Goal: Task Accomplishment & Management: Complete application form

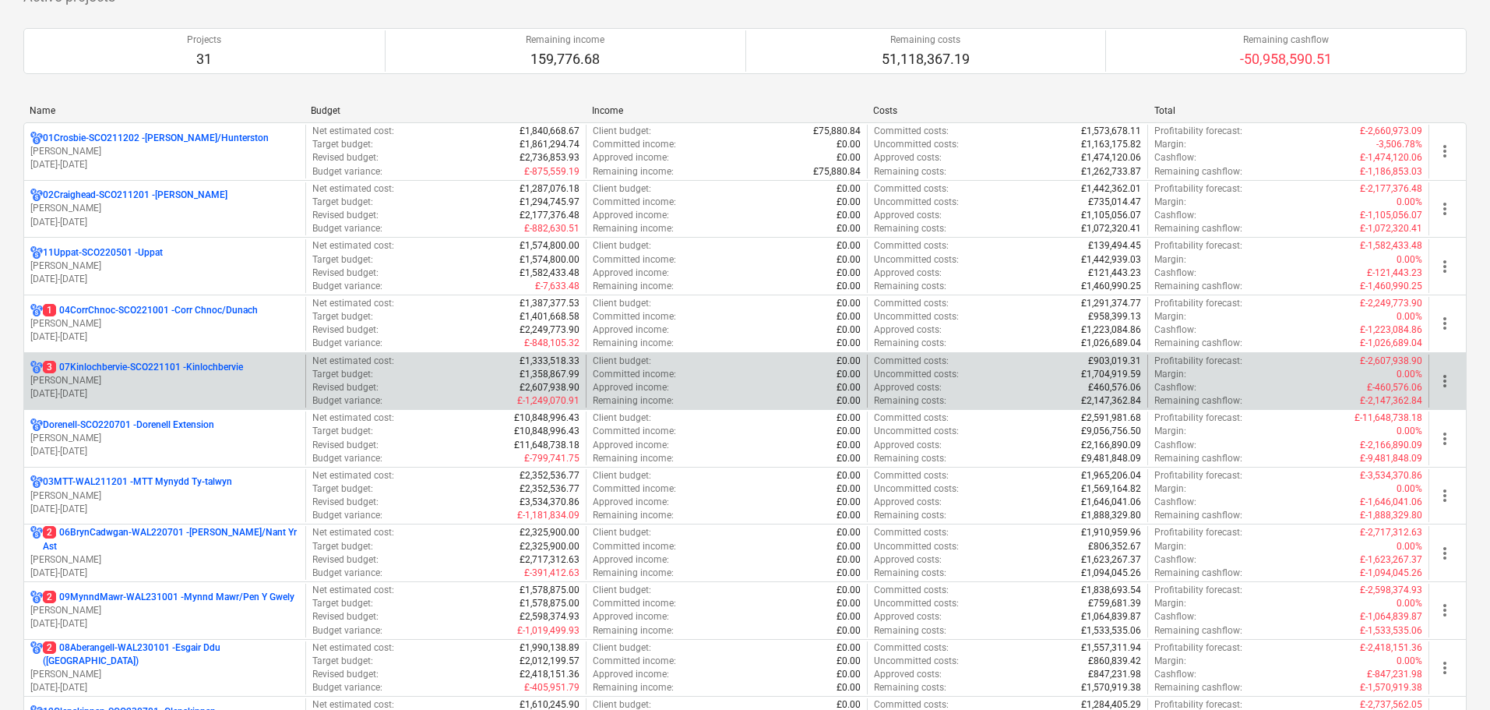
scroll to position [156, 0]
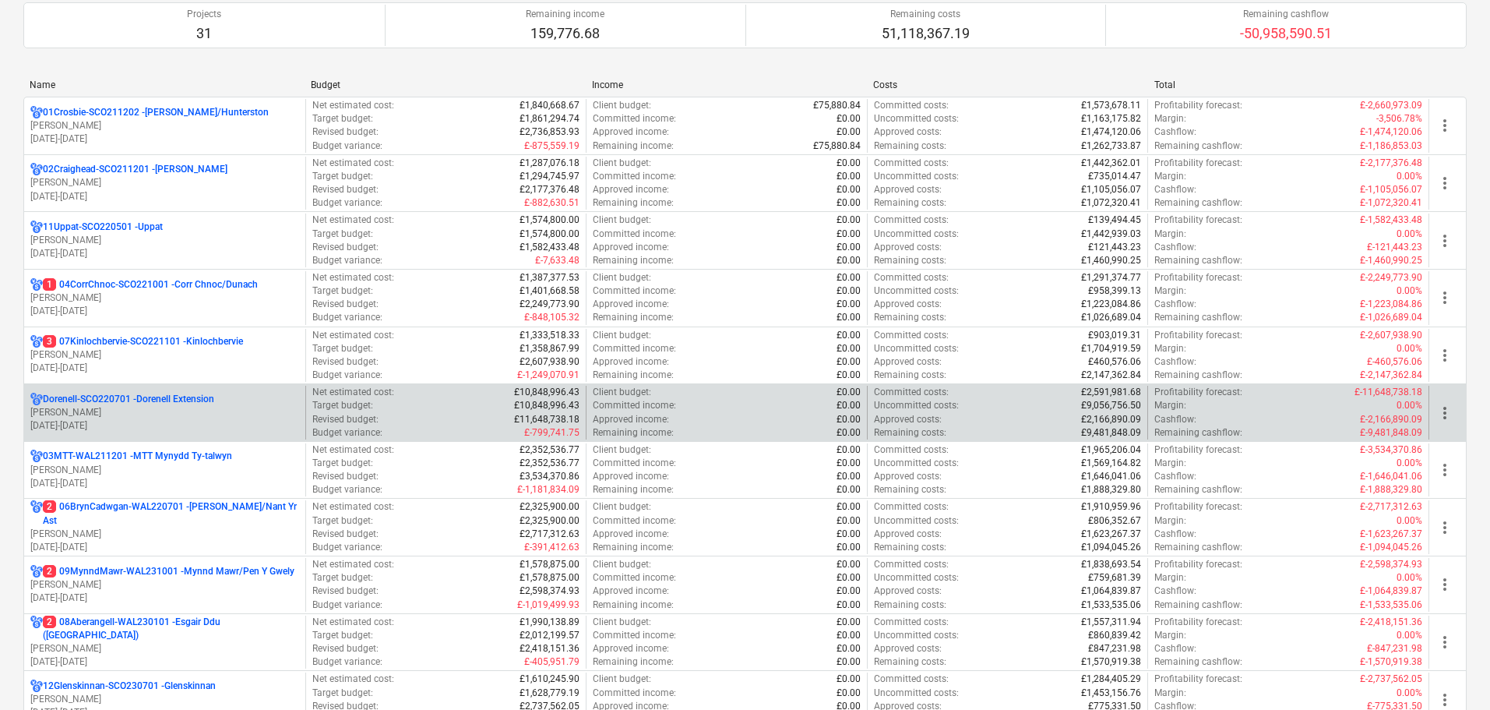
click at [149, 421] on p "[DATE] - [DATE]" at bounding box center [164, 425] width 269 height 13
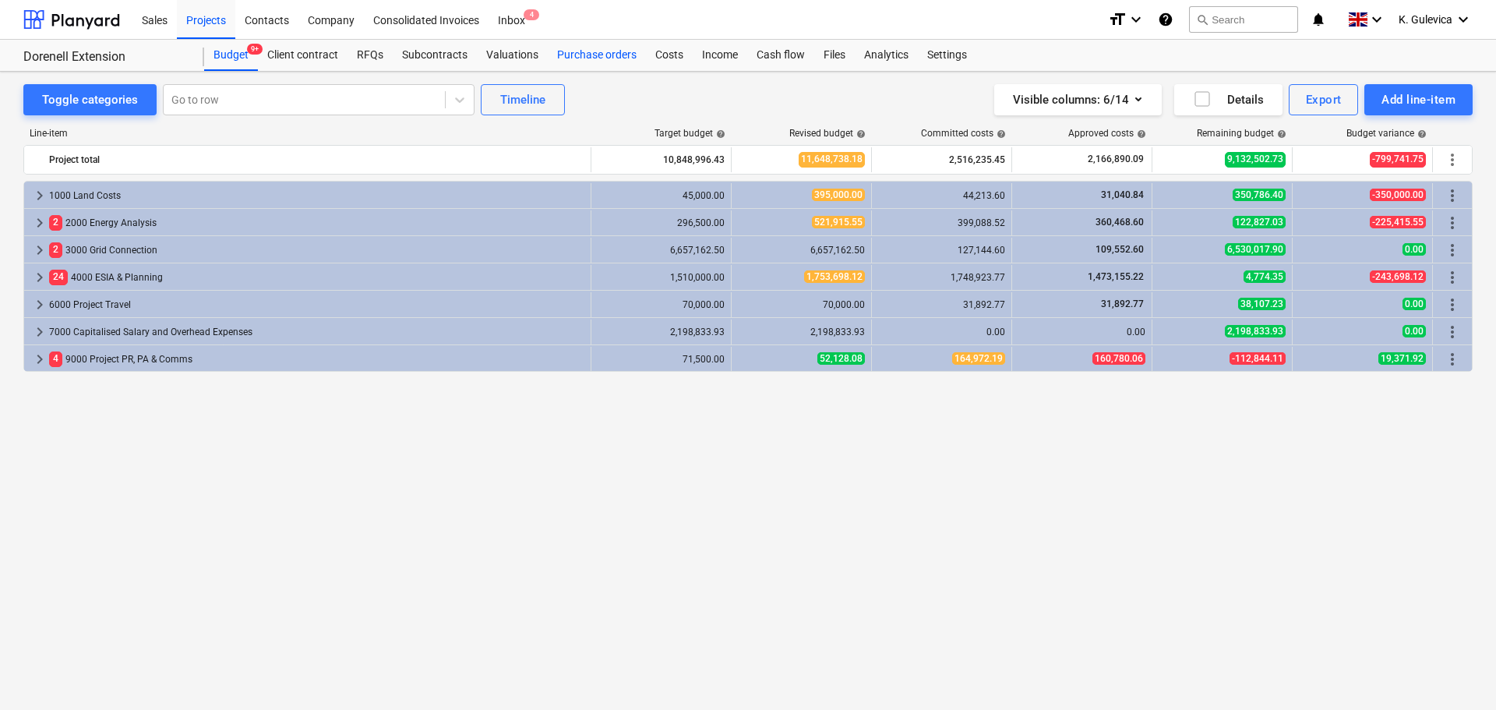
click at [579, 55] on div "Purchase orders" at bounding box center [597, 55] width 98 height 31
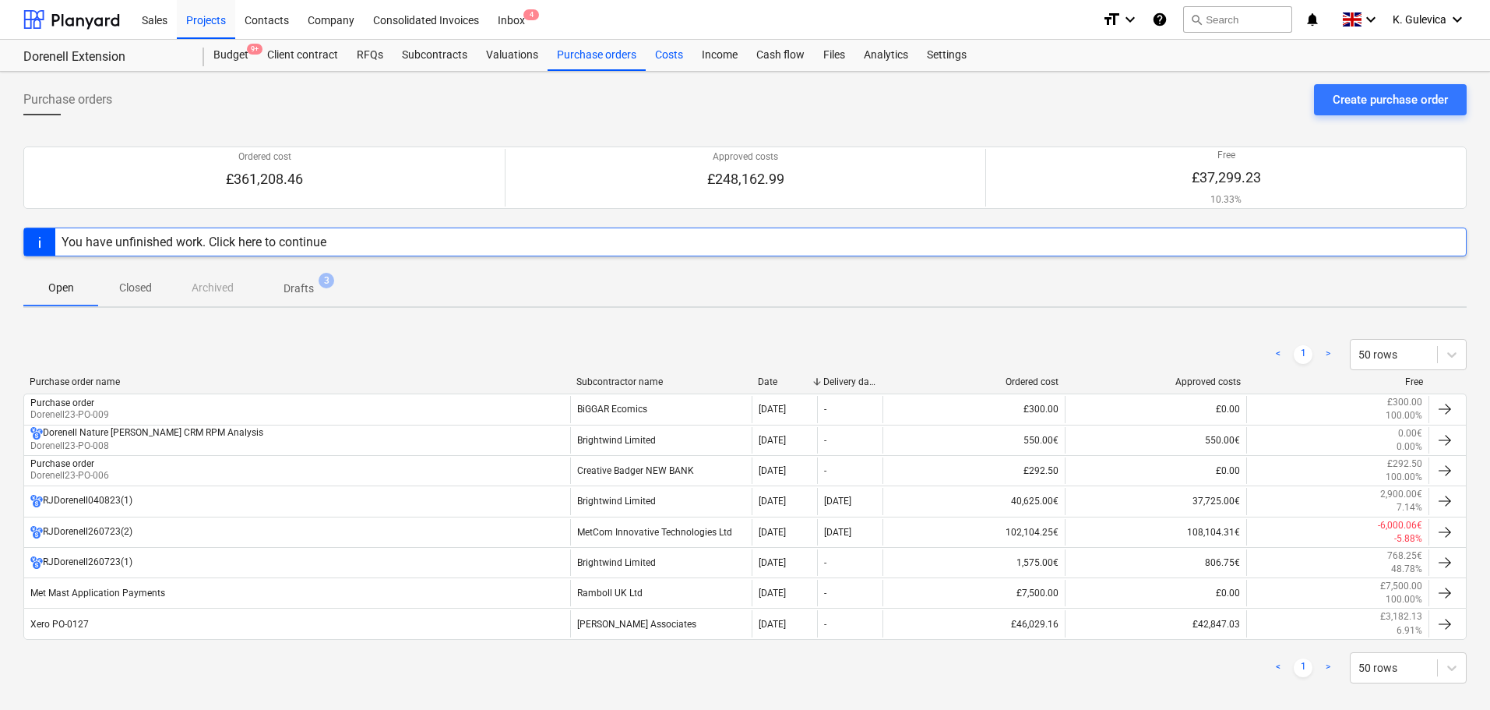
click at [661, 56] on div "Costs" at bounding box center [669, 55] width 47 height 31
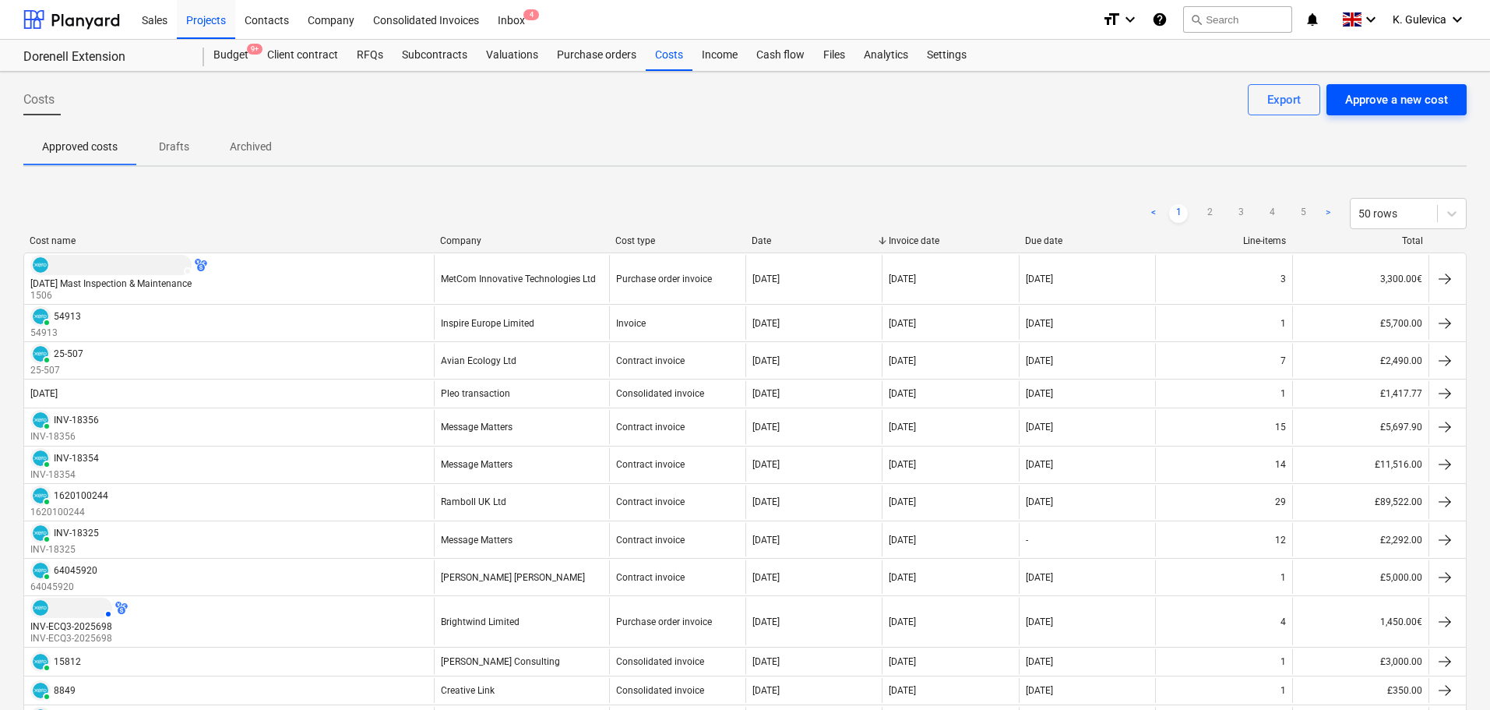
click at [1412, 111] on button "Approve a new cost" at bounding box center [1397, 99] width 140 height 31
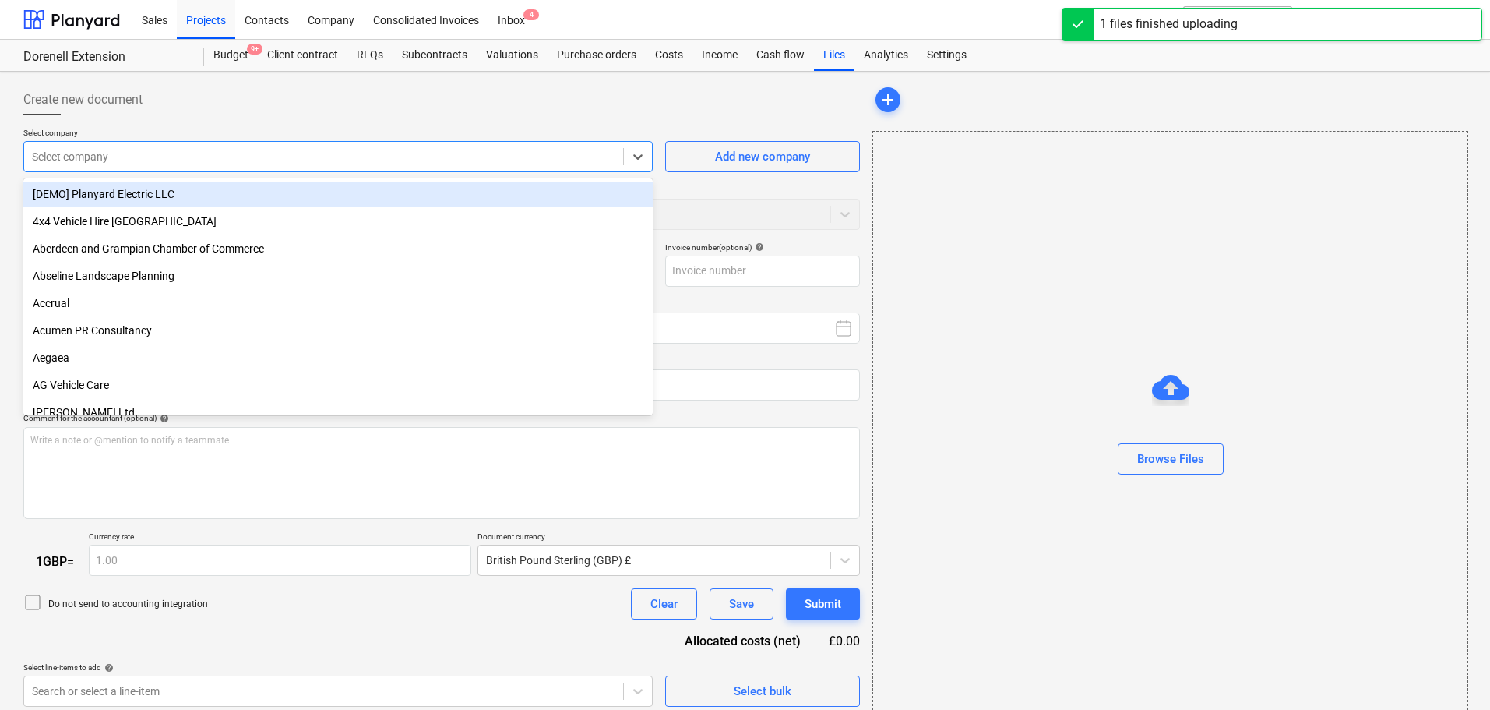
click at [247, 150] on div at bounding box center [324, 157] width 584 height 16
type input "Invoice INV-ECQ3-2025760.pdf"
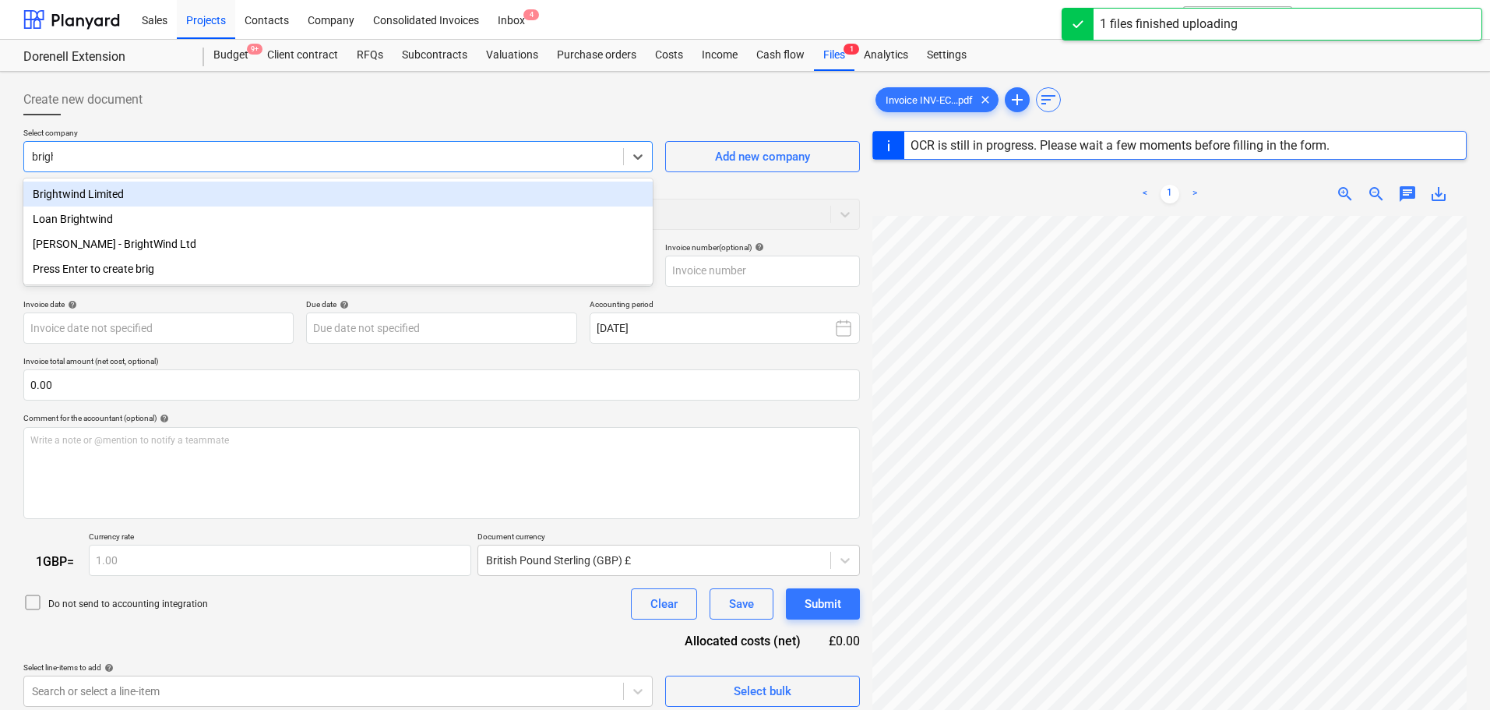
type input "bright"
click at [99, 192] on div "Brightwind Limited" at bounding box center [337, 194] width 629 height 25
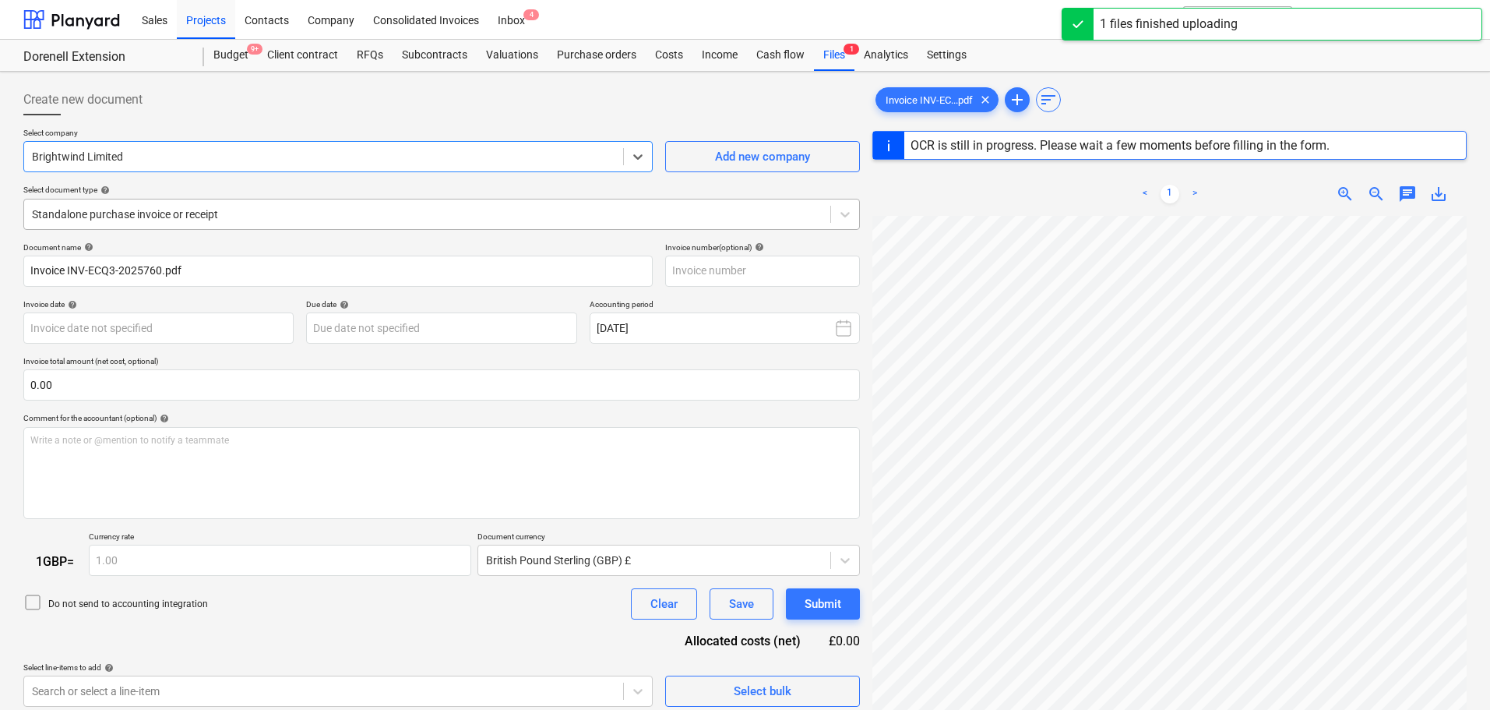
click at [288, 207] on div at bounding box center [427, 214] width 791 height 16
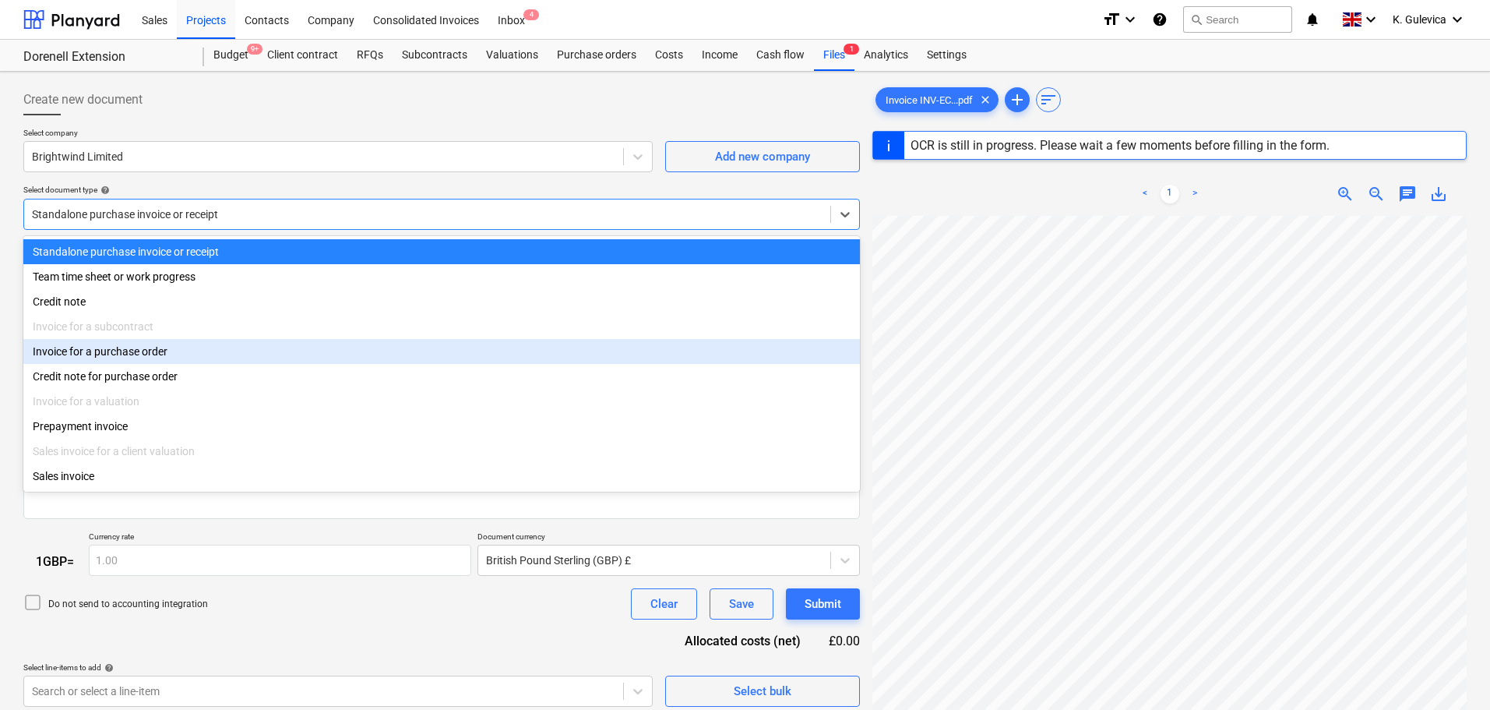
type input "INV-ECQ3-2025760"
type input "[DATE]"
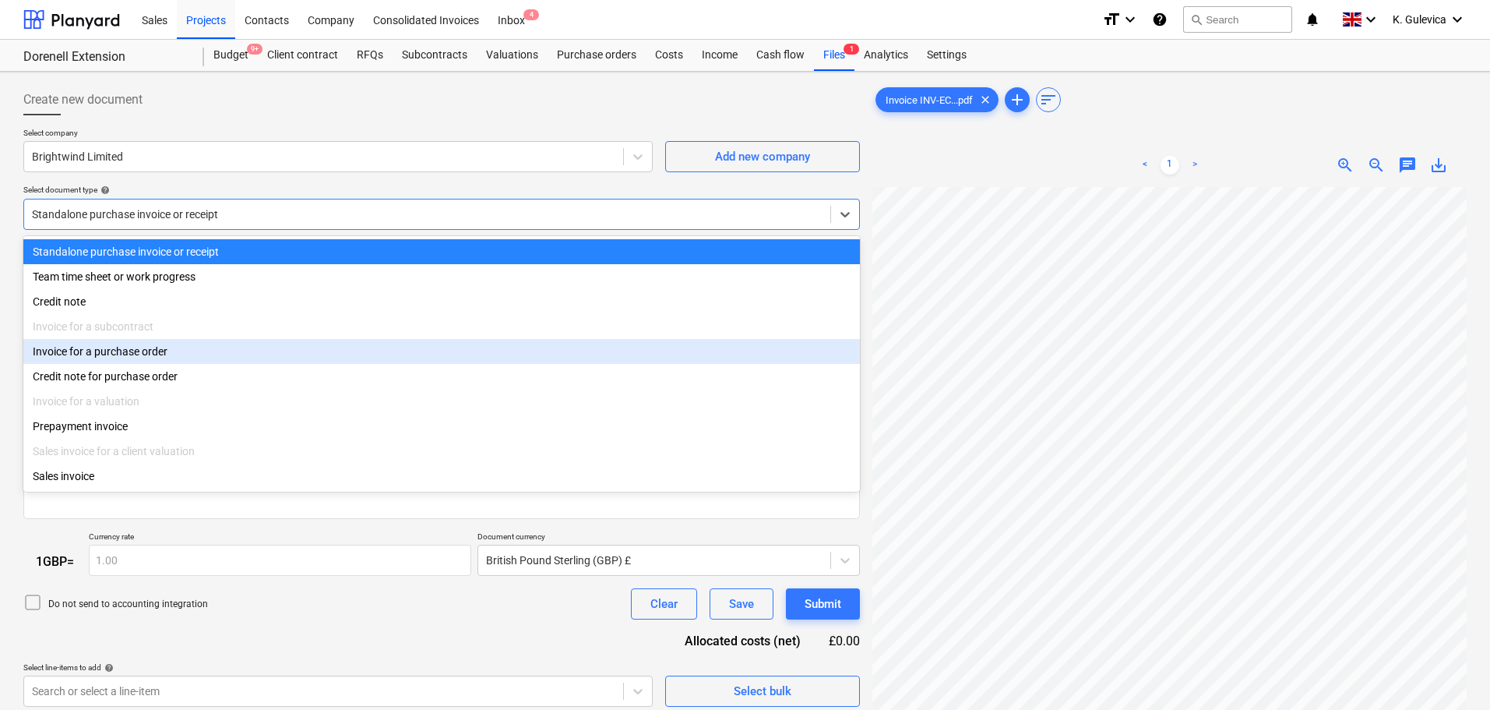
click at [126, 350] on div "Invoice for a purchase order" at bounding box center [441, 351] width 837 height 25
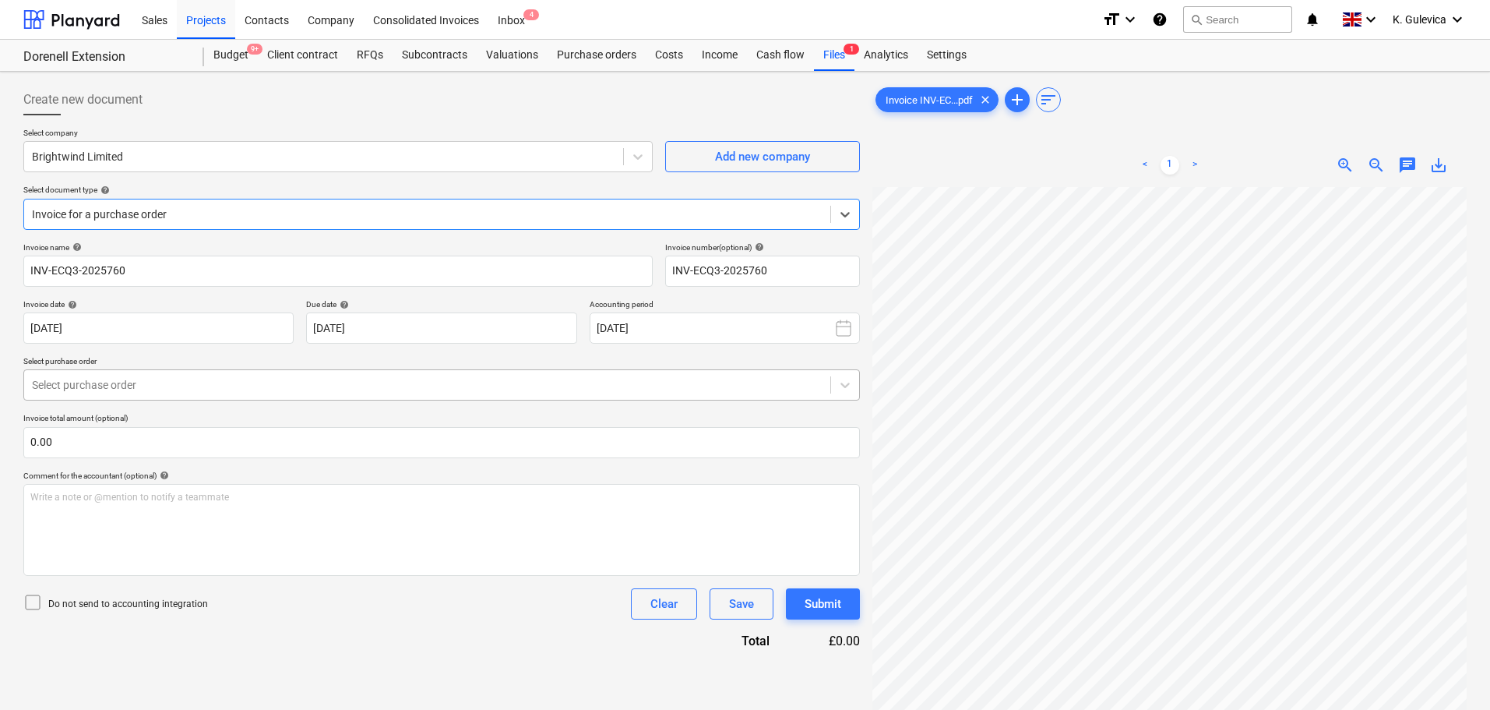
click at [260, 386] on div at bounding box center [427, 385] width 791 height 16
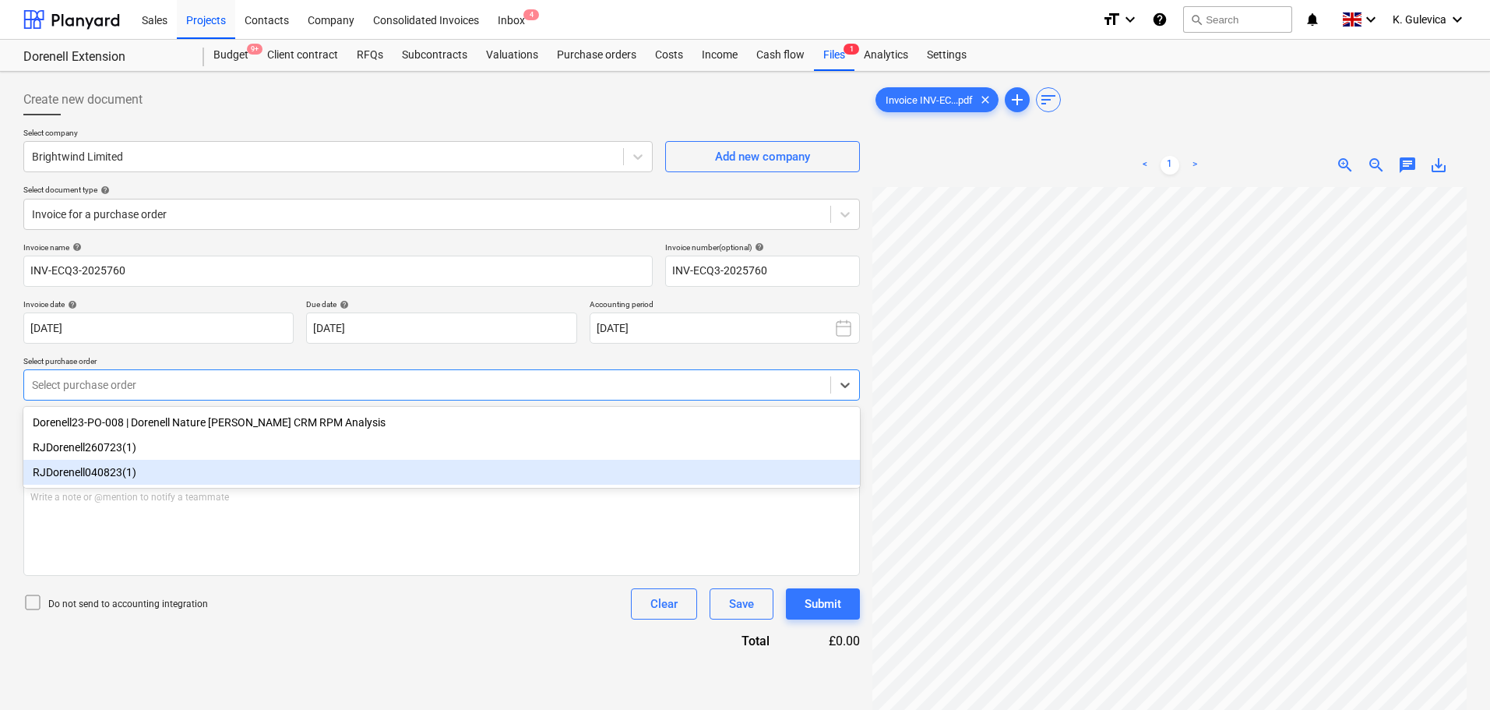
click at [120, 476] on div "RJDorenell040823(1)" at bounding box center [441, 472] width 837 height 25
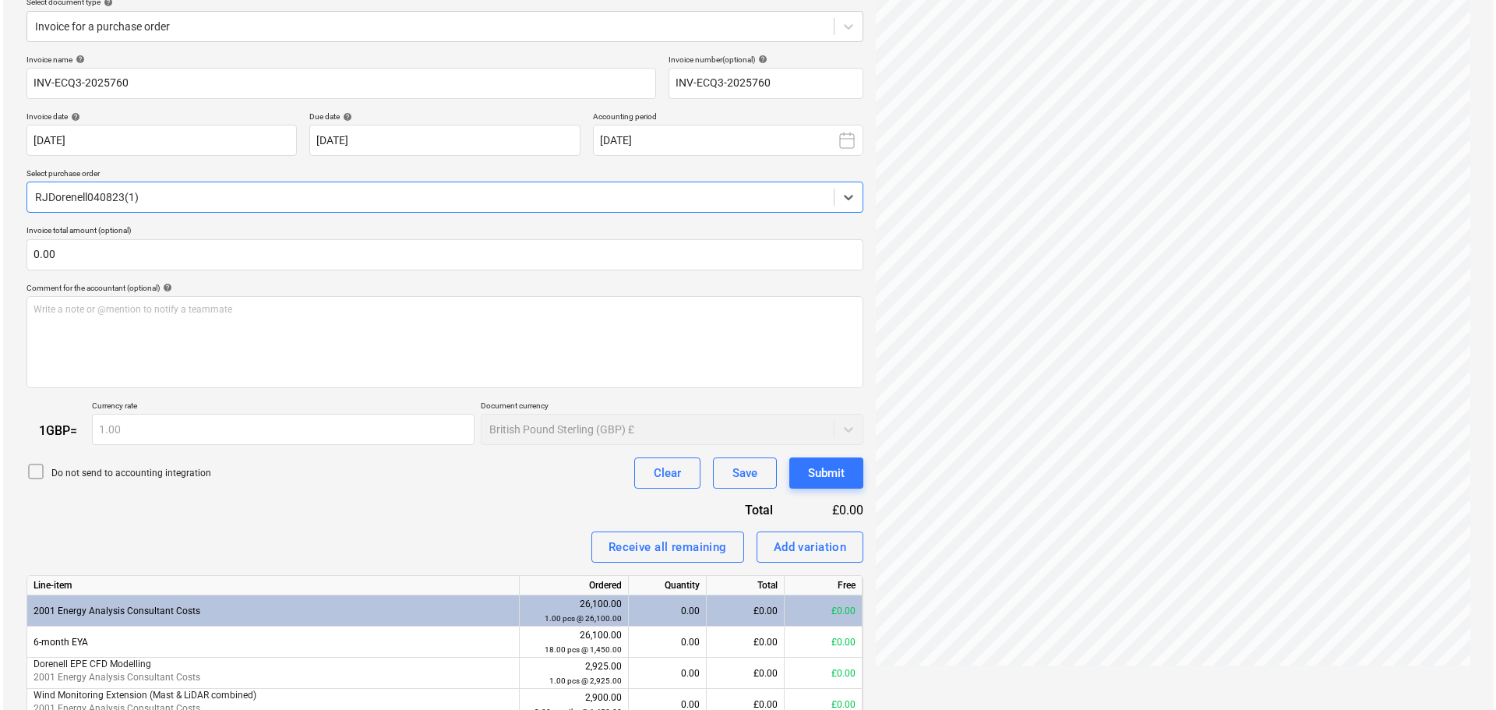
scroll to position [292, 0]
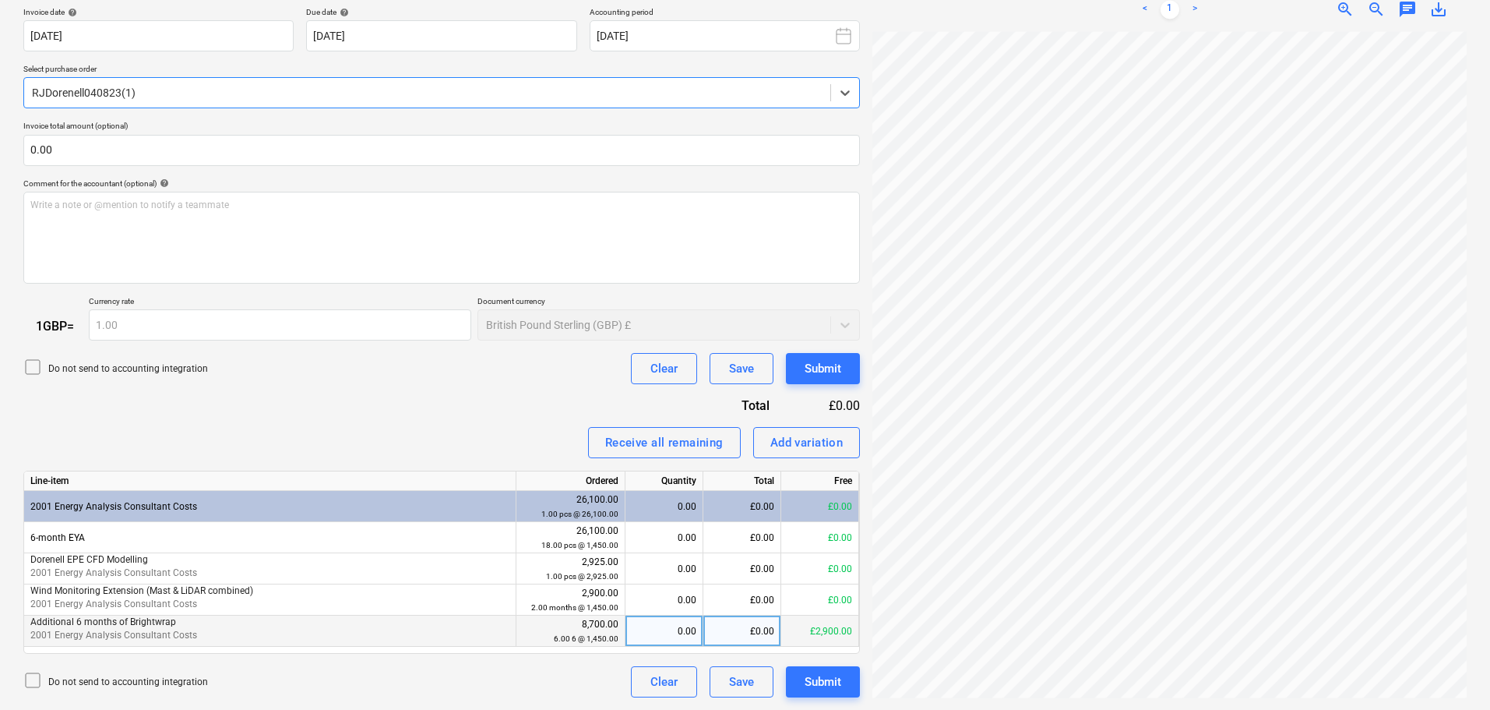
click at [678, 634] on div "0.00" at bounding box center [664, 630] width 65 height 31
type input "1"
click at [838, 679] on div "Submit" at bounding box center [823, 682] width 37 height 20
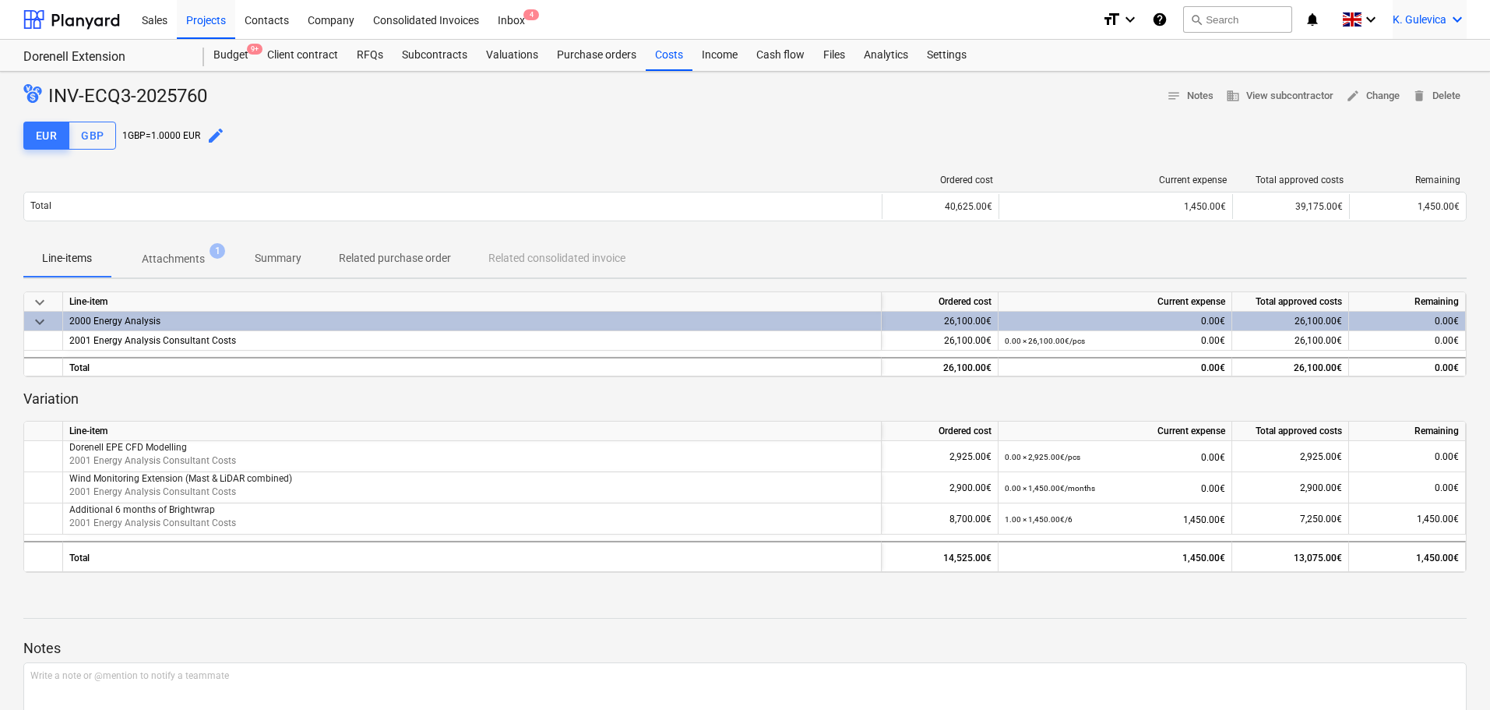
click at [1437, 27] on div "K. Gulevica keyboard_arrow_down" at bounding box center [1430, 19] width 74 height 39
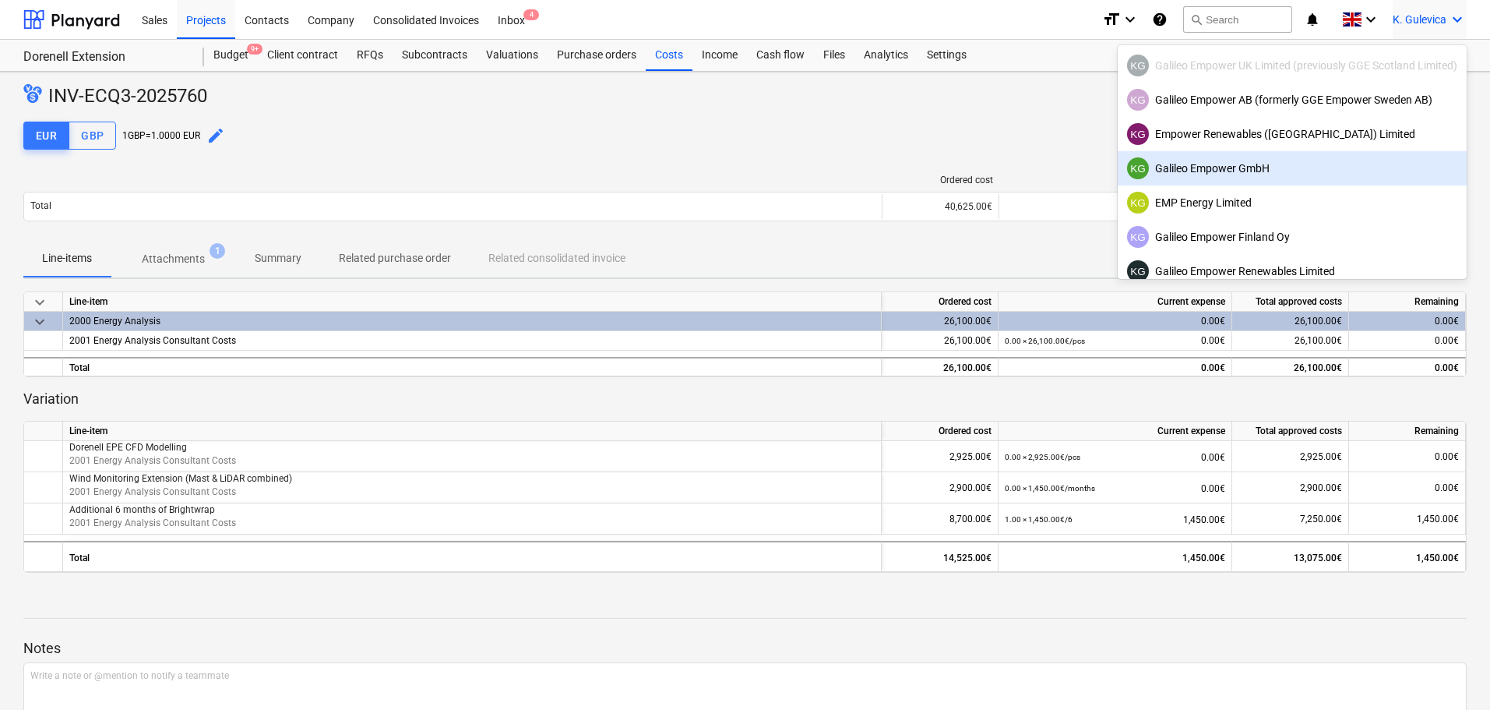
click at [1268, 165] on div "KG Galileo Empower GmbH" at bounding box center [1292, 168] width 330 height 22
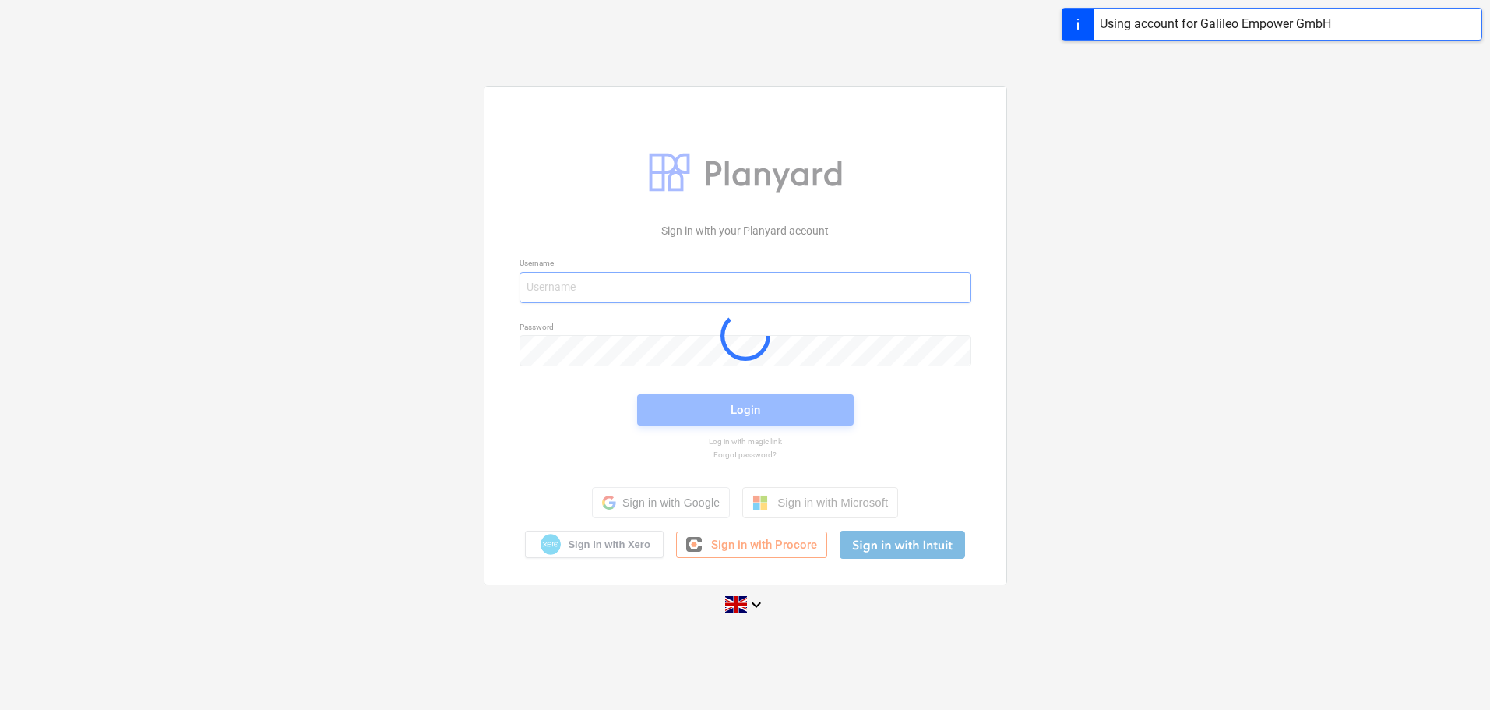
type input "[EMAIL_ADDRESS][DOMAIN_NAME]"
